Goal: Task Accomplishment & Management: Manage account settings

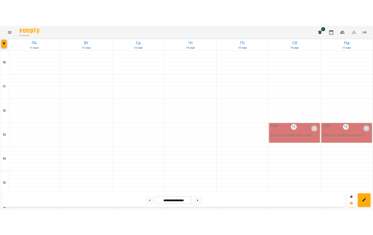
scroll to position [232, 0]
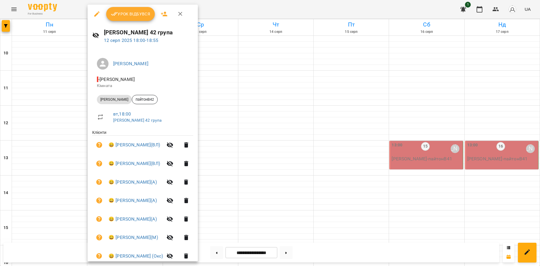
click at [127, 13] on span "Урок відбувся" at bounding box center [131, 13] width 40 height 7
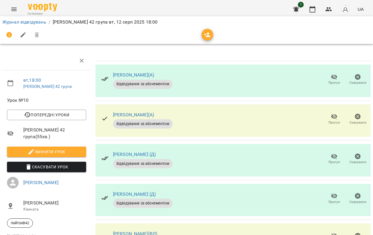
click at [333, 74] on icon "button" at bounding box center [334, 77] width 7 height 7
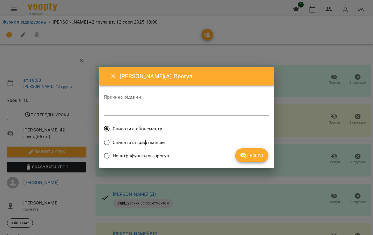
click at [251, 157] on span "Прогул" at bounding box center [252, 155] width 24 height 7
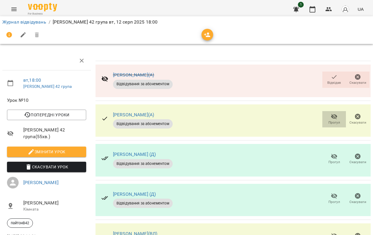
click at [333, 116] on icon "button" at bounding box center [334, 117] width 6 height 6
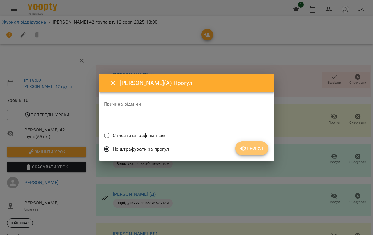
click at [248, 147] on span "Прогул" at bounding box center [252, 148] width 24 height 7
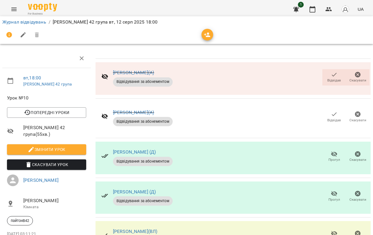
scroll to position [166, 0]
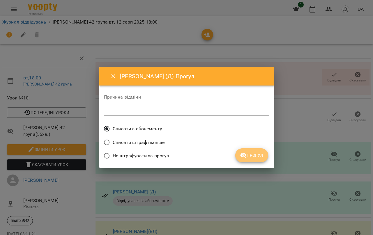
click at [256, 153] on span "Прогул" at bounding box center [252, 155] width 24 height 7
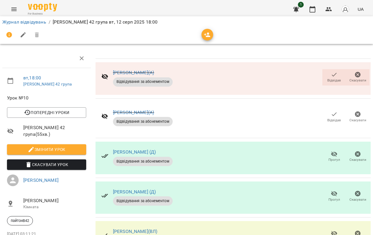
scroll to position [228, 0]
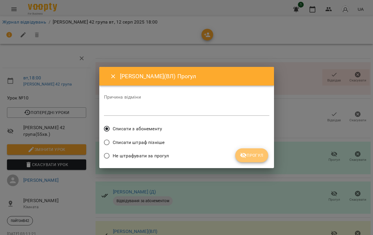
click at [244, 155] on icon "submit" at bounding box center [243, 155] width 7 height 7
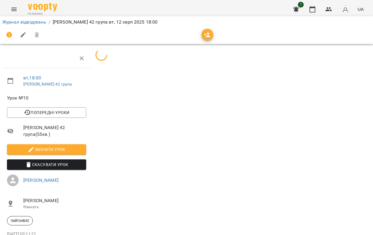
scroll to position [30, 0]
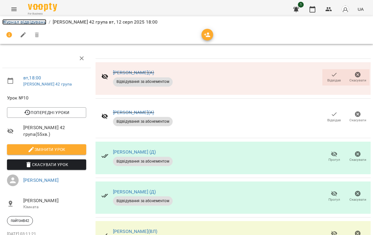
click at [29, 23] on link "Журнал відвідувань" at bounding box center [24, 22] width 44 height 6
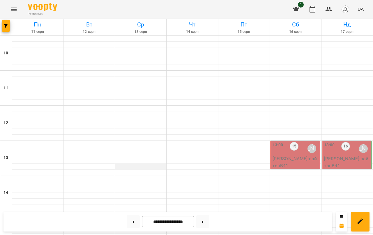
scroll to position [232, 0]
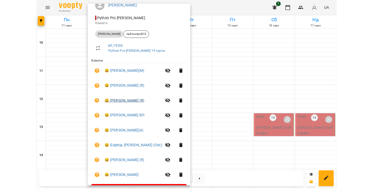
scroll to position [66, 0]
